Goal: Task Accomplishment & Management: Manage account settings

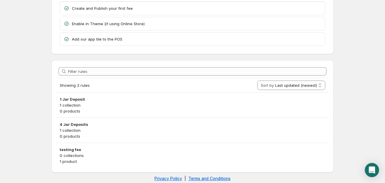
scroll to position [49, 0]
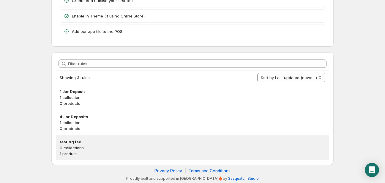
click at [88, 141] on h3 "testing fee" at bounding box center [192, 142] width 265 height 6
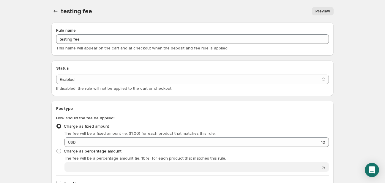
click at [246, 11] on div "Preview" at bounding box center [216, 11] width 234 height 8
click at [287, 12] on div "Preview" at bounding box center [216, 11] width 234 height 8
click at [371, 73] on body "Home Help testing fee. This page is ready testing fee Preview More actions Prev…" at bounding box center [192, 91] width 385 height 183
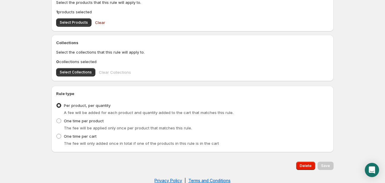
scroll to position [230, 0]
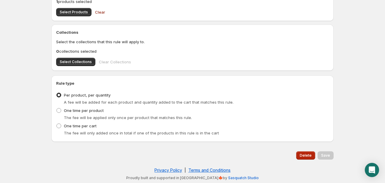
click at [306, 156] on span "Delete" at bounding box center [305, 155] width 12 height 5
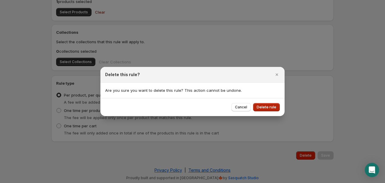
click at [267, 107] on span "Delete rule" at bounding box center [266, 107] width 20 height 5
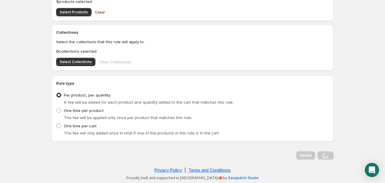
scroll to position [0, 0]
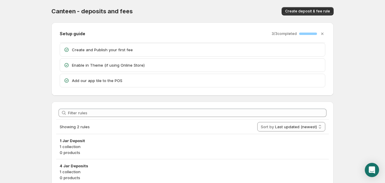
click at [24, 37] on body "Home Help Canteen - deposits and fees. This page is ready Canteen - deposits an…" at bounding box center [192, 91] width 385 height 183
